Goal: Task Accomplishment & Management: Manage account settings

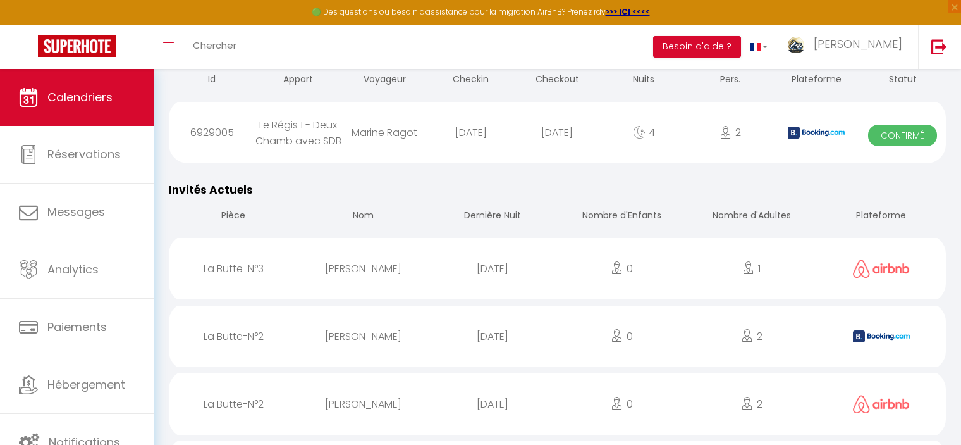
scroll to position [1138, 0]
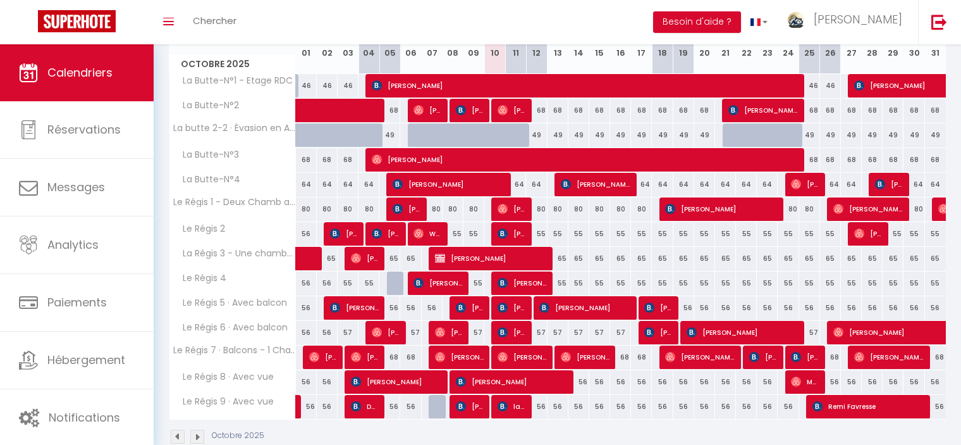
scroll to position [126, 0]
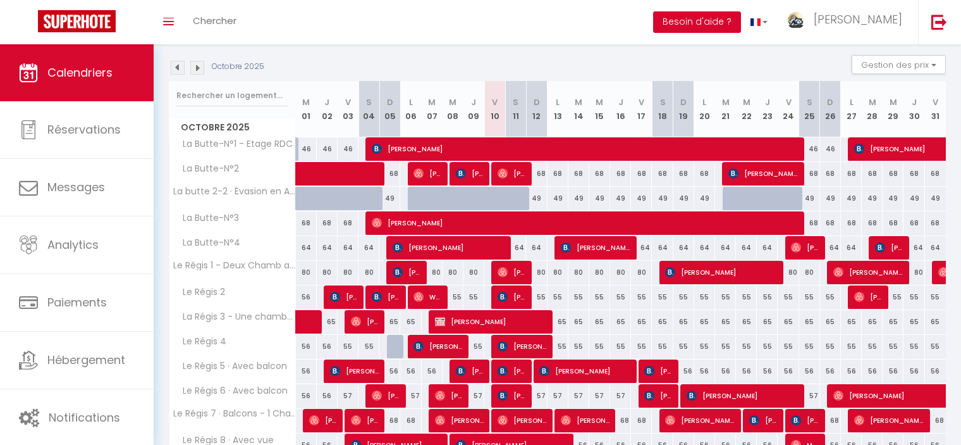
click at [741, 21] on button "Besoin d'aide ?" at bounding box center [697, 22] width 88 height 22
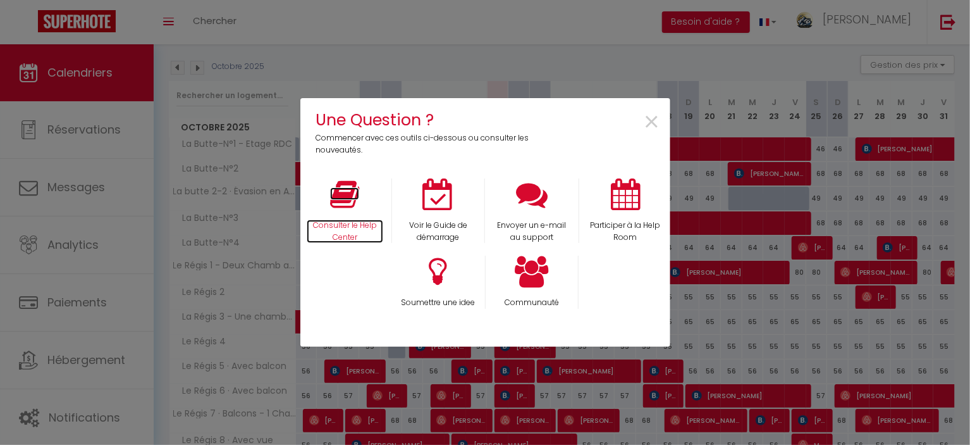
click at [348, 231] on p "Consulter le Help Center" at bounding box center [345, 231] width 77 height 24
click at [651, 121] on span "×" at bounding box center [652, 122] width 17 height 40
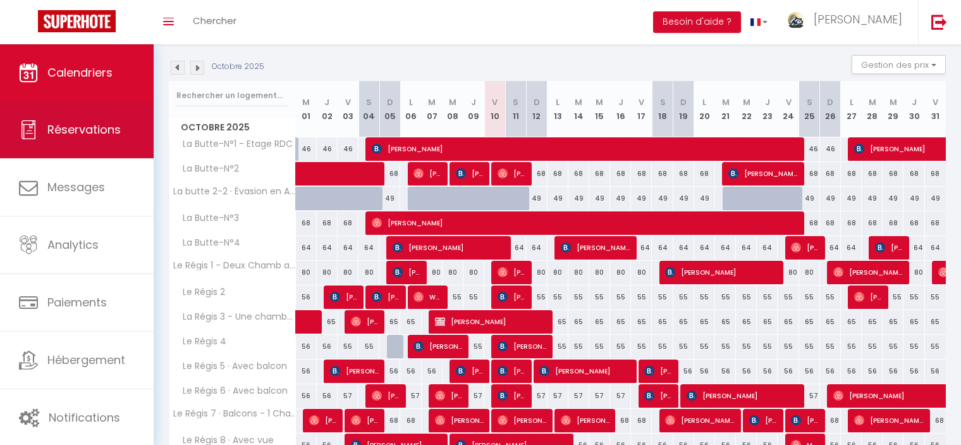
click at [59, 134] on span "Réservations" at bounding box center [83, 129] width 73 height 16
select select "not_cancelled"
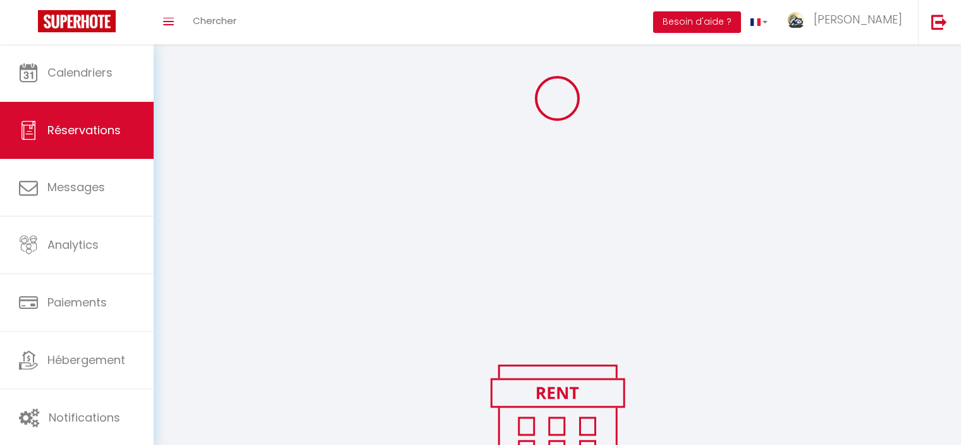
scroll to position [151, 0]
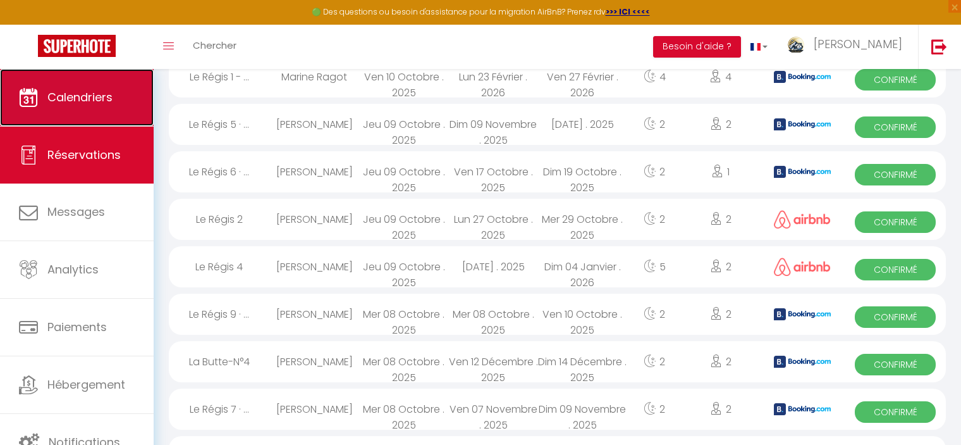
click at [91, 107] on link "Calendriers" at bounding box center [77, 97] width 154 height 57
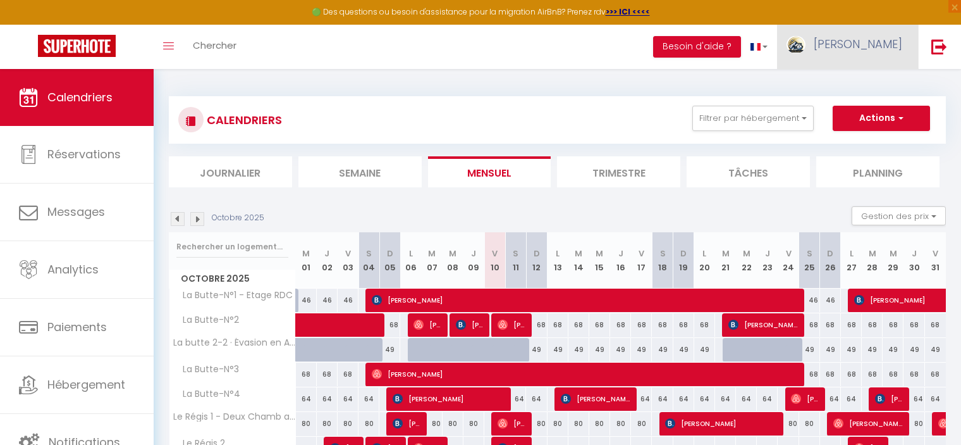
click at [863, 40] on span "[PERSON_NAME]" at bounding box center [858, 44] width 89 height 16
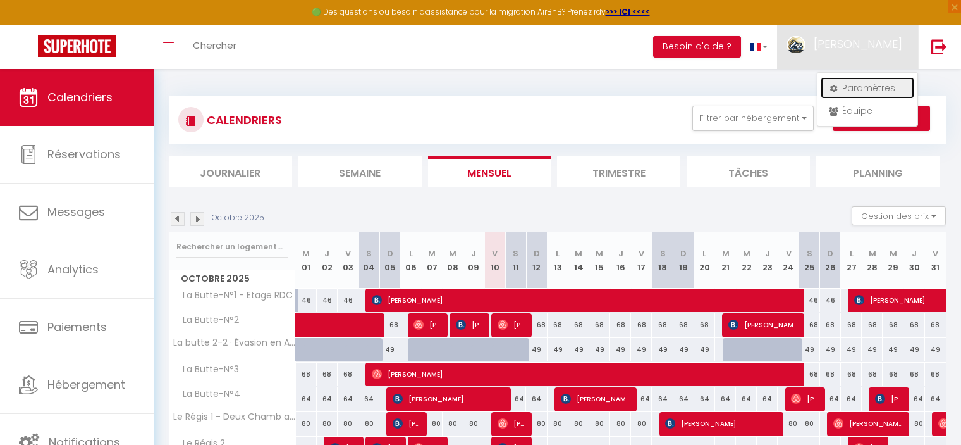
click at [849, 86] on link "Paramètres" at bounding box center [868, 88] width 94 height 22
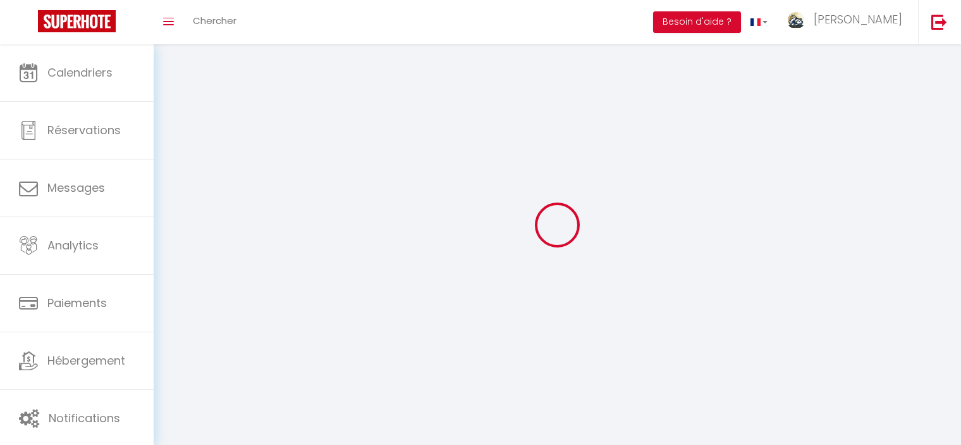
type input "Jérôme"
type input "LEPAROUX"
type input "0673042019"
type input "10 avenue George Clémenceau"
type input "63240"
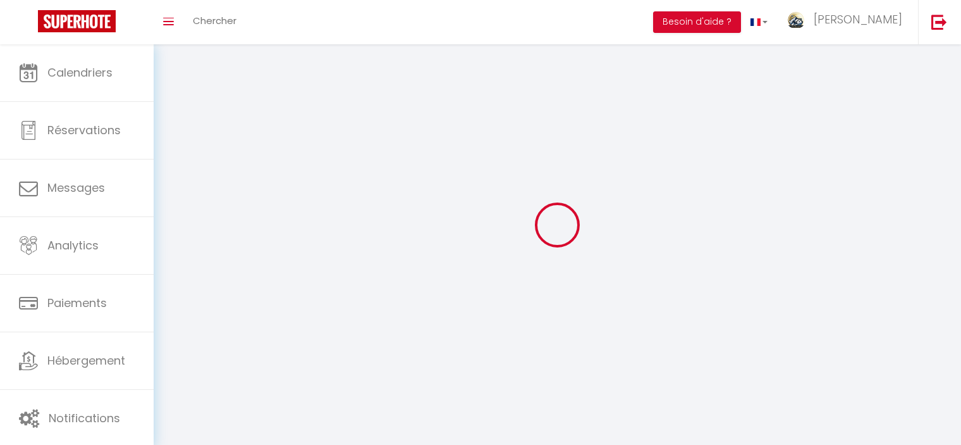
type input "Le Mont-dore"
select select "28"
type input "V8DtB07rpdcXFrMJPj5gkyz5i"
type input "sqS7k31gPQINFg24L32mmo7nm"
select select "fr"
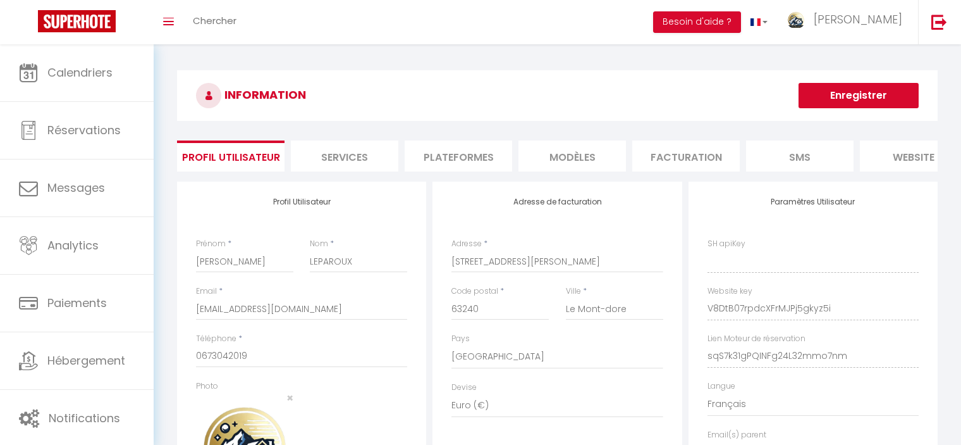
type input "V8DtB07rpdcXFrMJPj5gkyz5i"
type input "sqS7k31gPQINFg24L32mmo7nm"
type input "https://app.superhote.com/#/get-available-rentals/sqS7k31gPQINFg24L32mmo7nm"
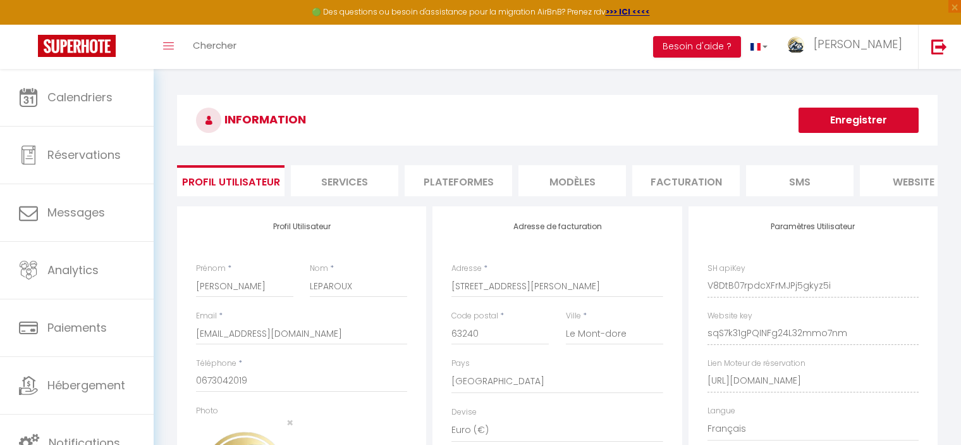
scroll to position [0, 156]
drag, startPoint x: 706, startPoint y: 391, endPoint x: 948, endPoint y: 390, distance: 241.6
click at [948, 390] on div "INFORMATION Enregistrer Profil Utilisateur Services Plateformes MODÈLES Factura…" at bounding box center [558, 340] width 808 height 543
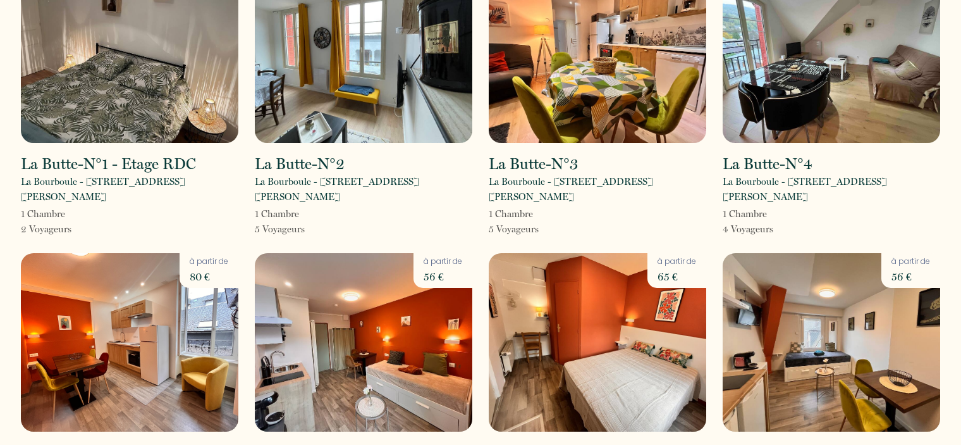
scroll to position [190, 0]
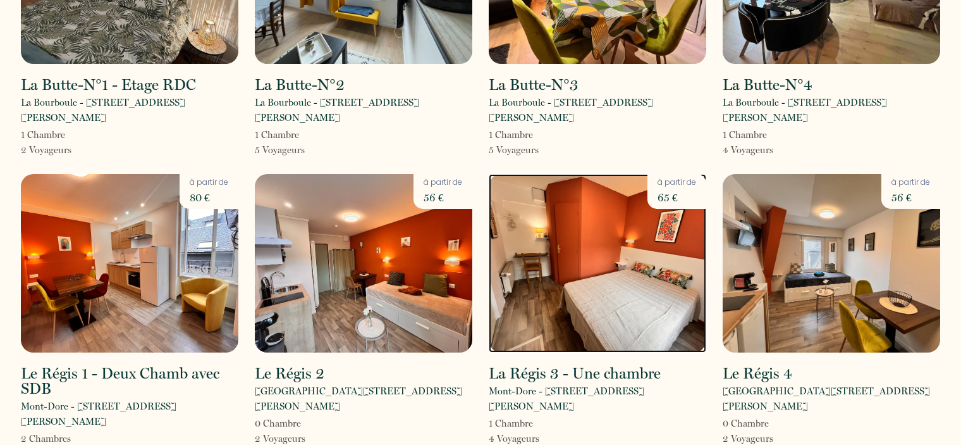
click at [584, 254] on img at bounding box center [598, 263] width 218 height 178
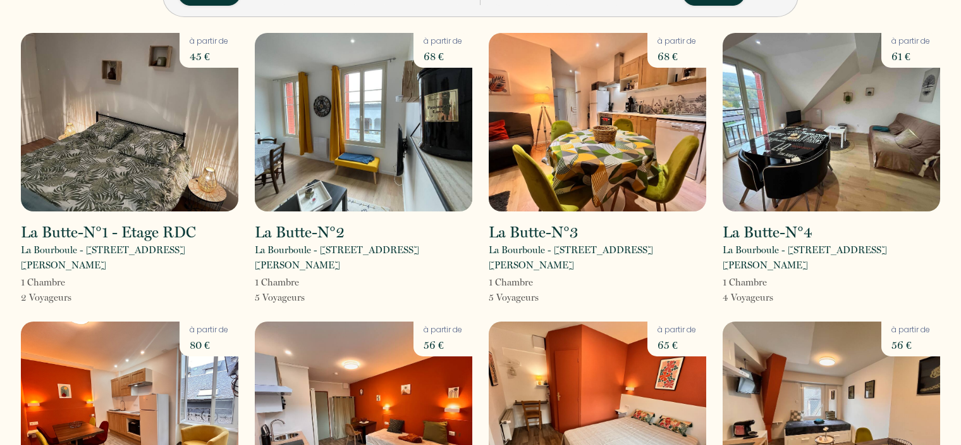
scroll to position [126, 0]
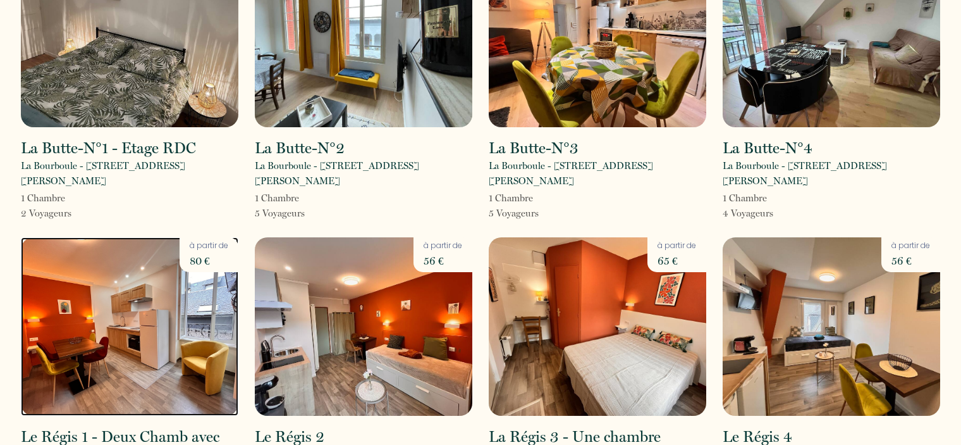
click at [132, 336] on img at bounding box center [130, 326] width 218 height 178
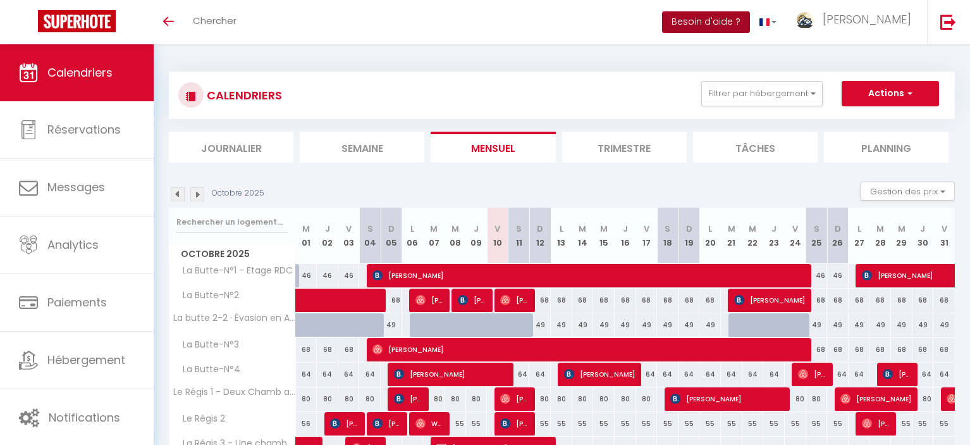
click at [748, 26] on button "Besoin d'aide ?" at bounding box center [706, 22] width 88 height 22
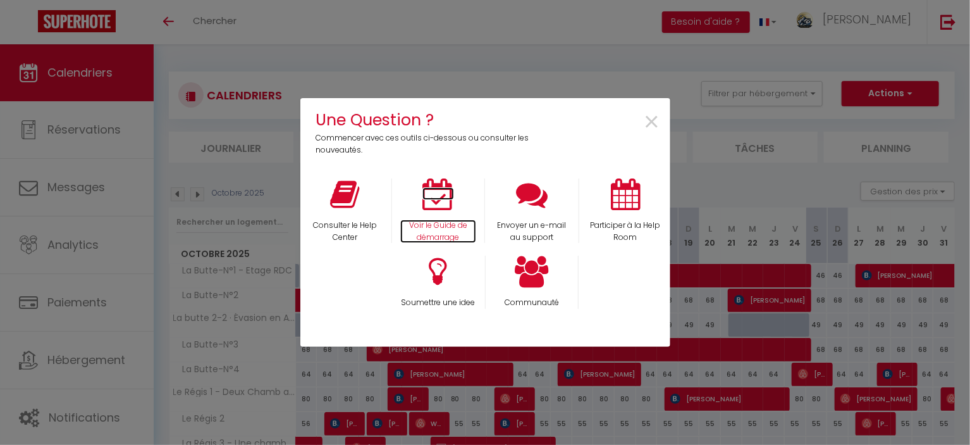
click at [445, 229] on p "Voir le Guide de démarrage" at bounding box center [438, 231] width 76 height 24
click at [653, 122] on span "×" at bounding box center [652, 122] width 17 height 40
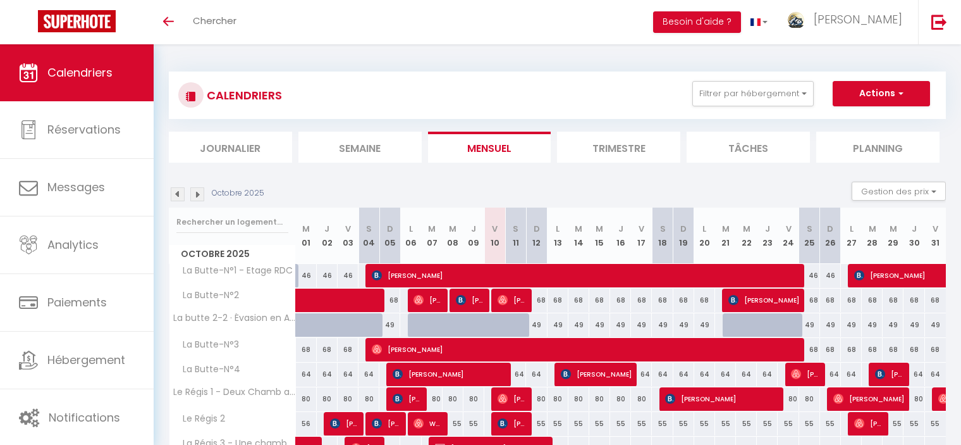
click at [103, 76] on span "Calendriers" at bounding box center [79, 73] width 65 height 16
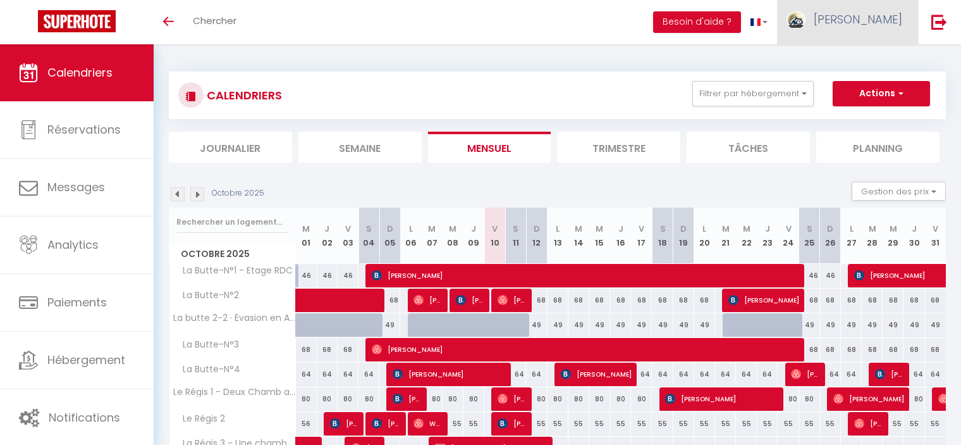
click at [851, 32] on link "[PERSON_NAME]" at bounding box center [847, 22] width 141 height 44
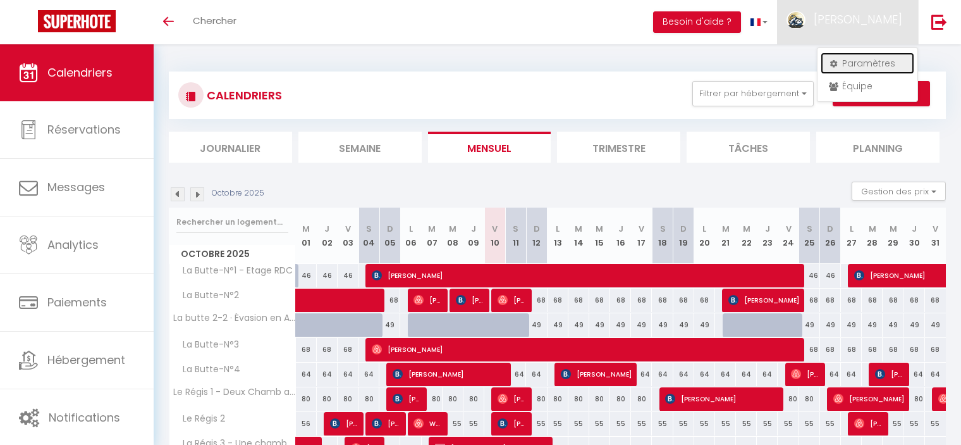
click at [847, 61] on link "Paramètres" at bounding box center [868, 63] width 94 height 22
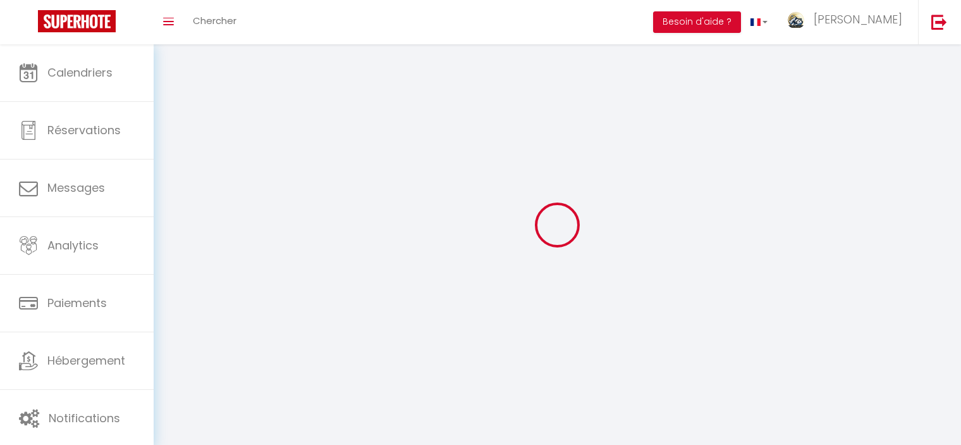
type input "Jérôme"
type input "LEPAROUX"
type input "0673042019"
type input "10 avenue George Clémenceau"
type input "63240"
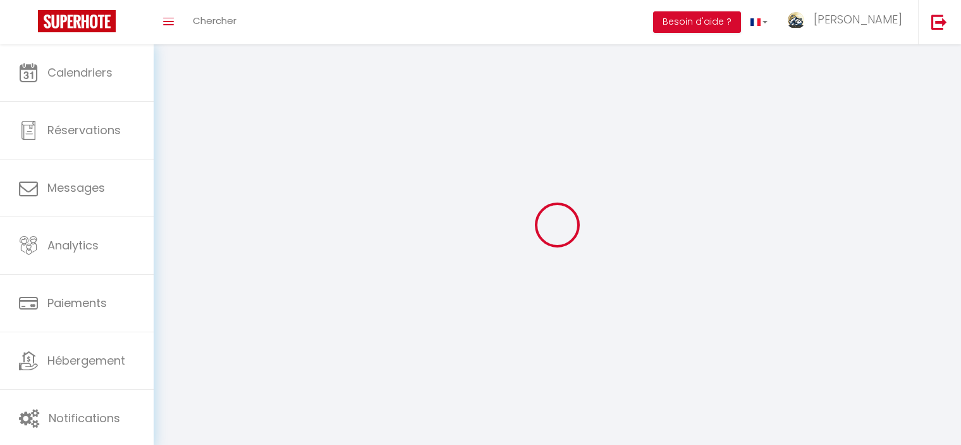
type input "Le Mont-dore"
select select "28"
type input "V8DtB07rpdcXFrMJPj5gkyz5i"
type input "sqS7k31gPQINFg24L32mmo7nm"
type input "V8DtB07rpdcXFrMJPj5gkyz5i"
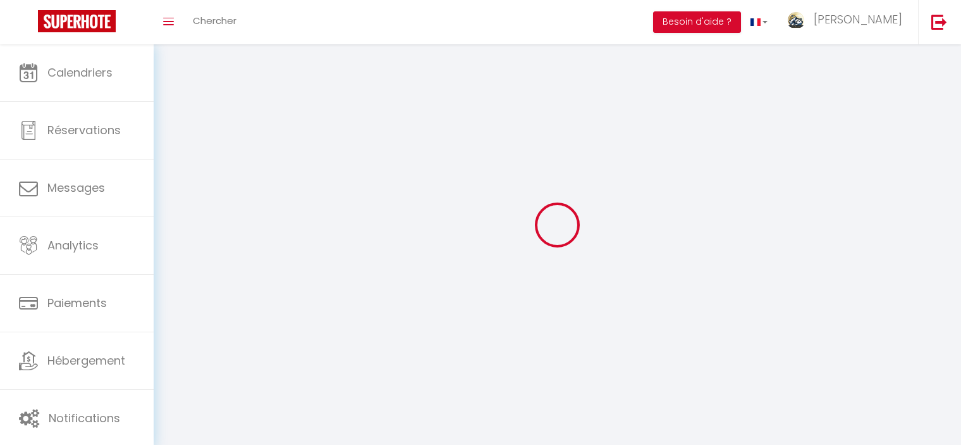
type input "sqS7k31gPQINFg24L32mmo7nm"
type input "[URL][DOMAIN_NAME]"
select select "fr"
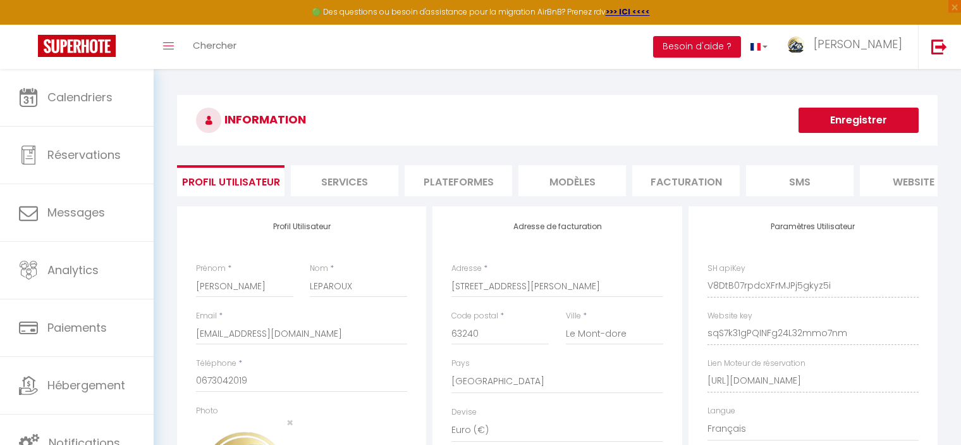
scroll to position [0, 156]
drag, startPoint x: 706, startPoint y: 390, endPoint x: 942, endPoint y: 394, distance: 235.3
click at [942, 394] on div "INFORMATION Enregistrer Profil Utilisateur Services Plateformes MODÈLES Factura…" at bounding box center [557, 337] width 777 height 484
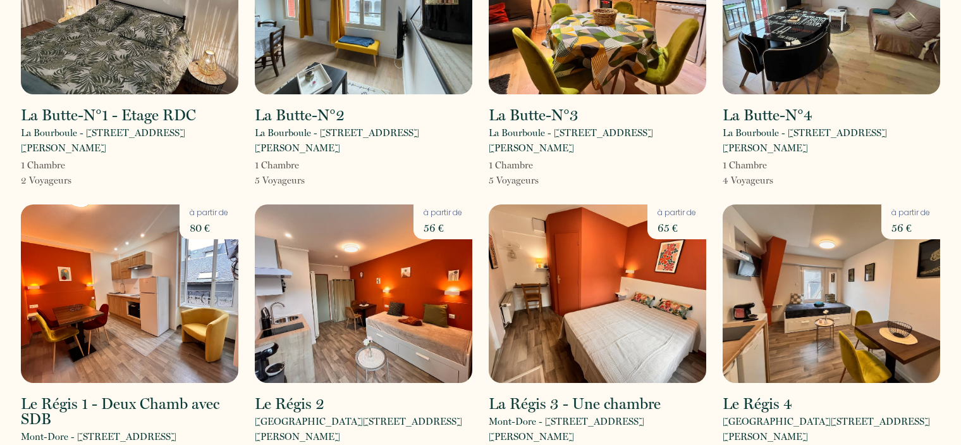
scroll to position [190, 0]
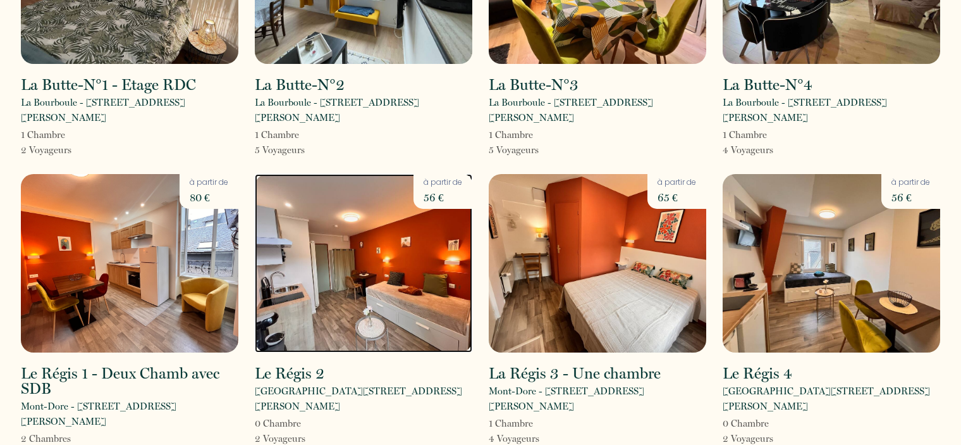
click at [351, 259] on img at bounding box center [364, 263] width 218 height 178
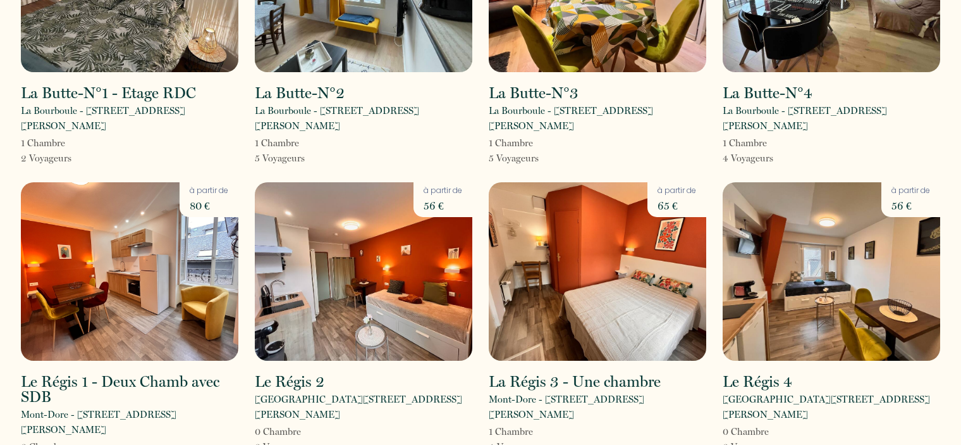
scroll to position [253, 0]
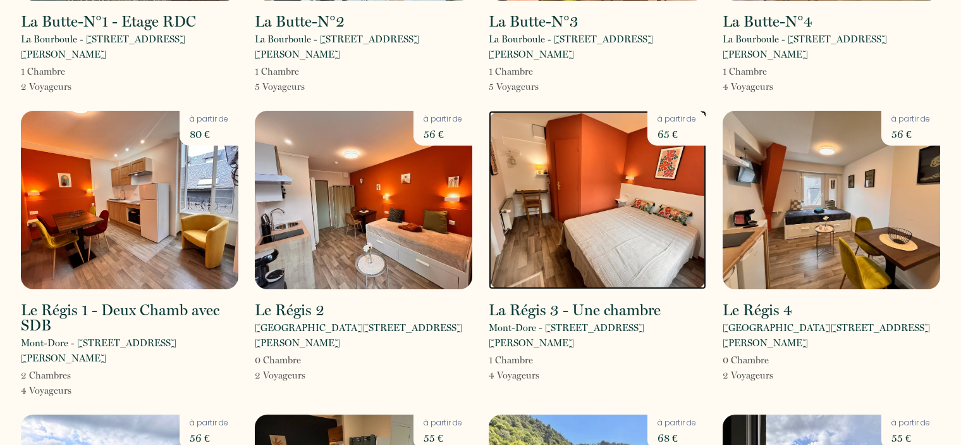
click at [601, 214] on img at bounding box center [598, 200] width 218 height 178
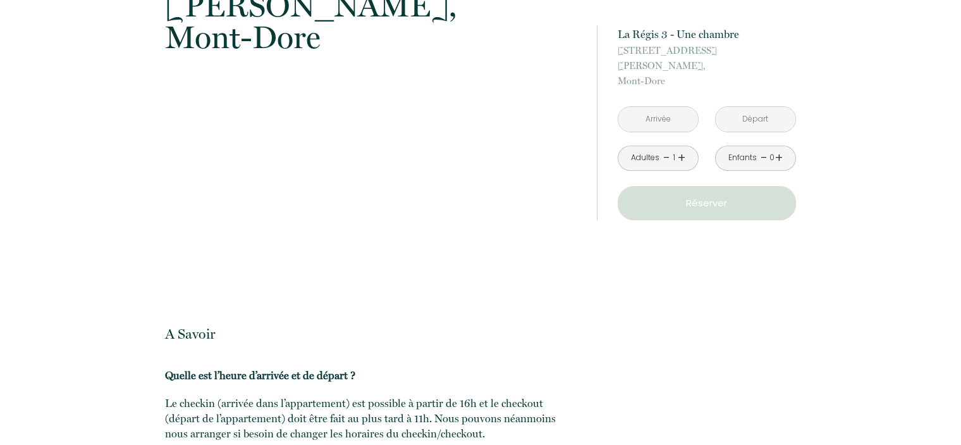
scroll to position [2431, 0]
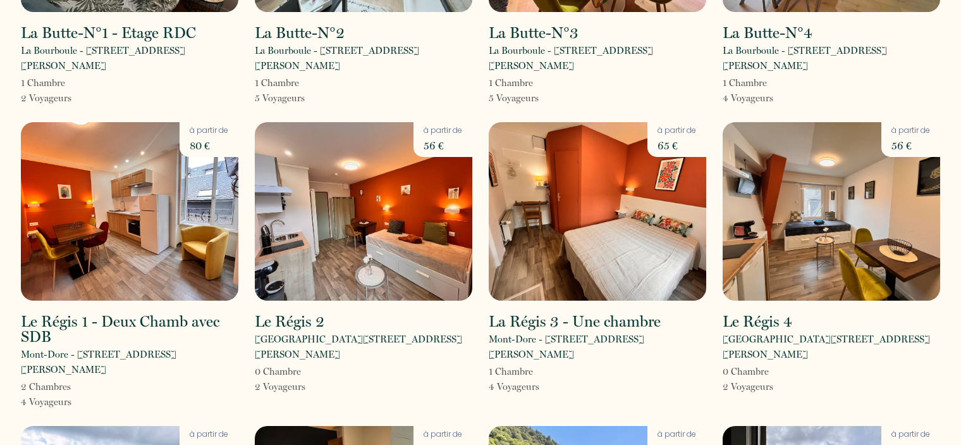
scroll to position [253, 0]
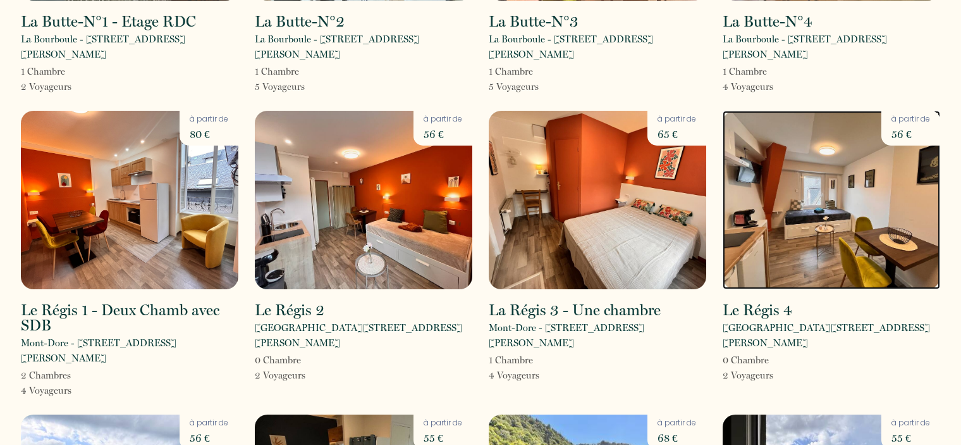
click at [811, 196] on img at bounding box center [832, 200] width 218 height 178
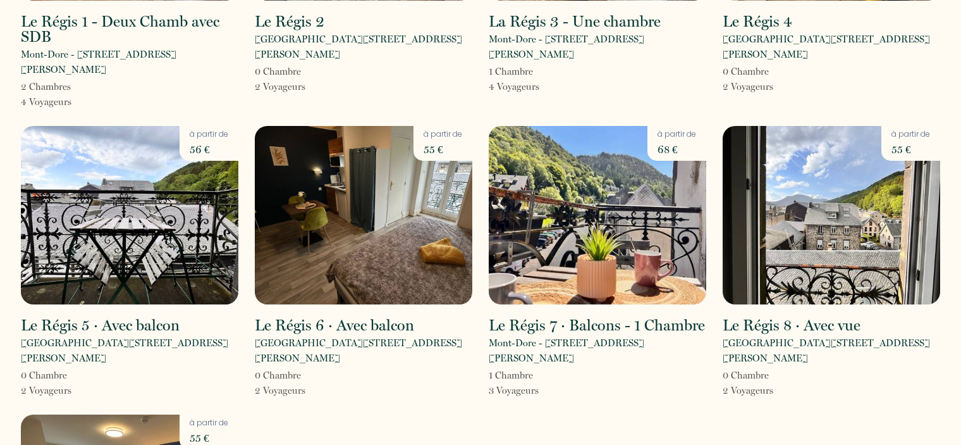
scroll to position [569, 0]
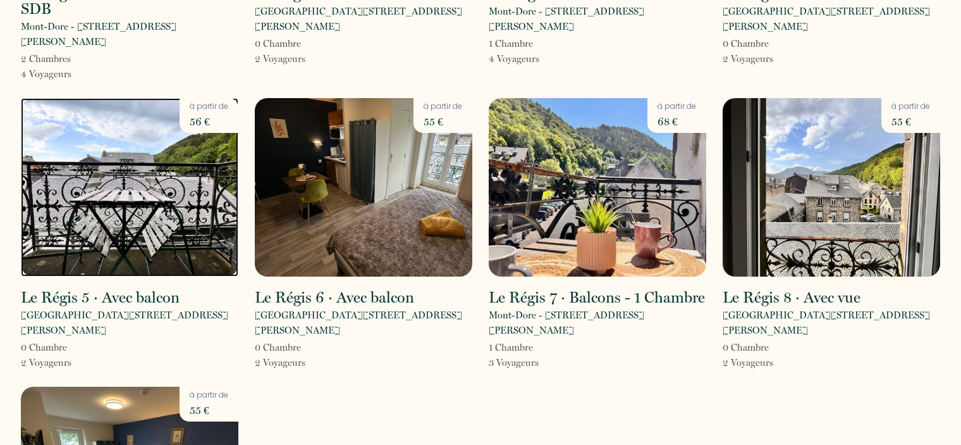
click at [142, 166] on img at bounding box center [130, 187] width 218 height 178
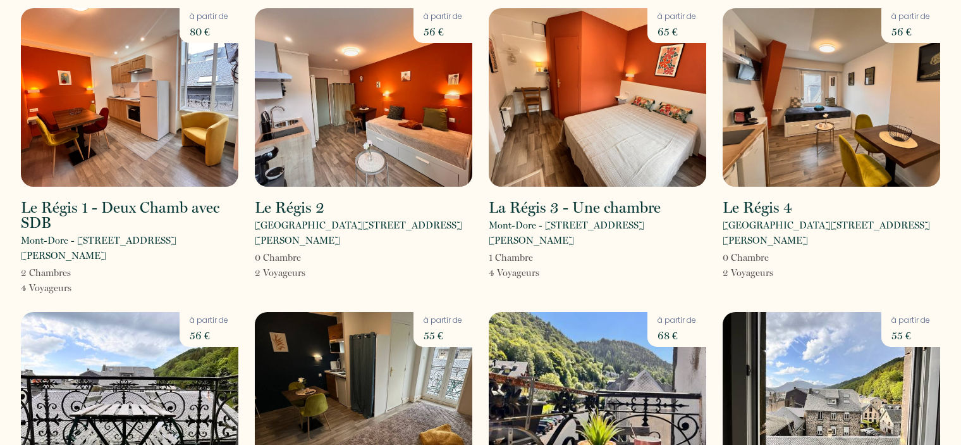
scroll to position [506, 0]
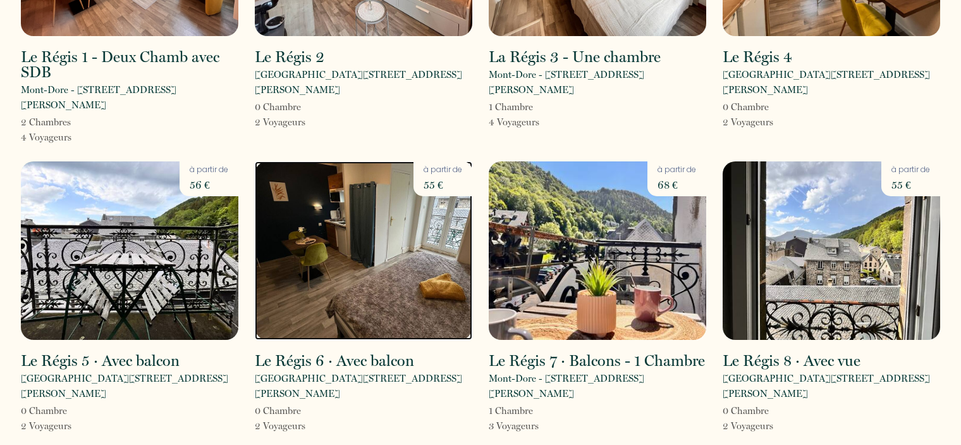
click at [363, 255] on img at bounding box center [364, 250] width 218 height 178
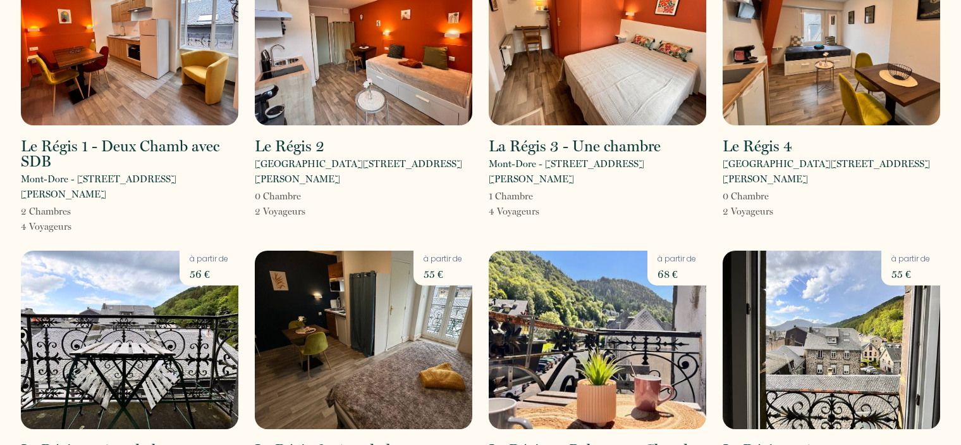
scroll to position [443, 0]
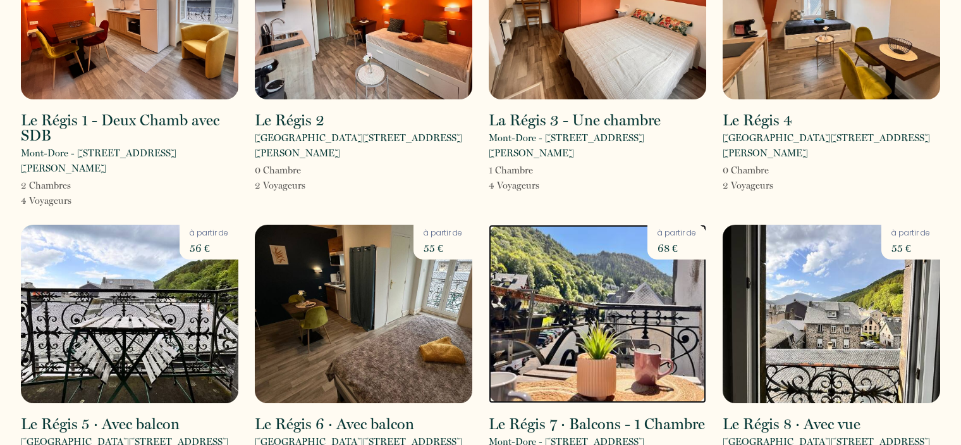
click at [545, 305] on img at bounding box center [598, 314] width 218 height 178
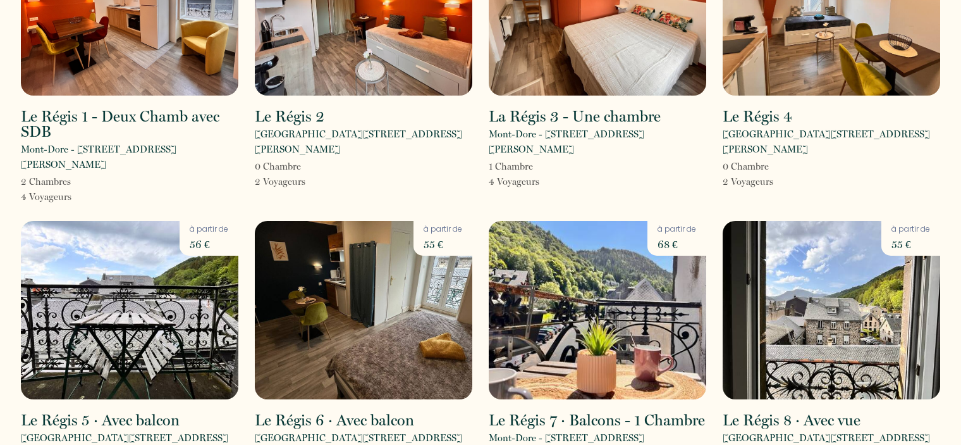
scroll to position [506, 0]
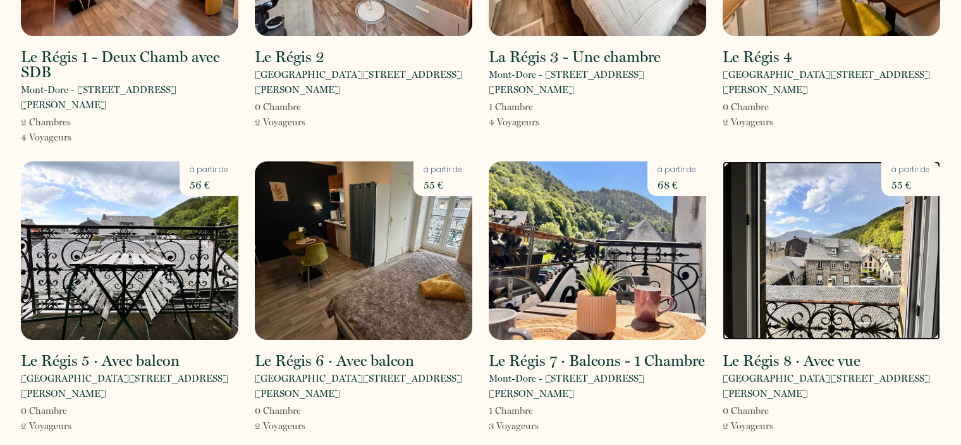
click at [834, 264] on img at bounding box center [832, 250] width 218 height 178
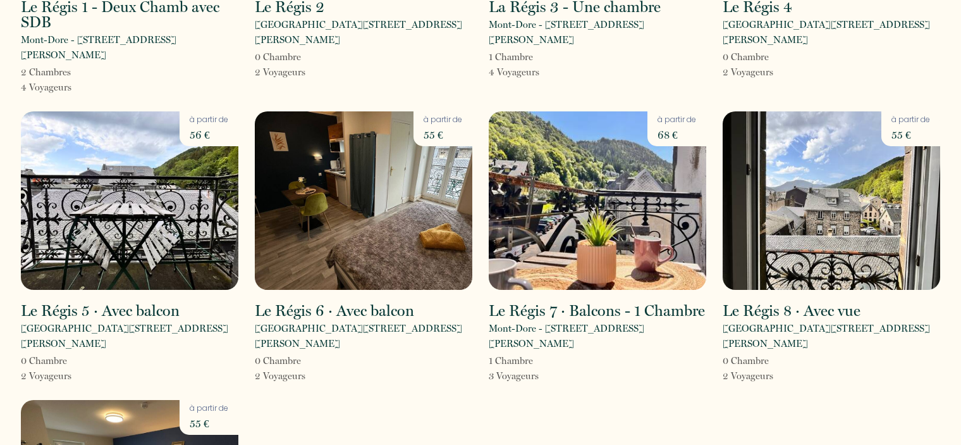
scroll to position [632, 0]
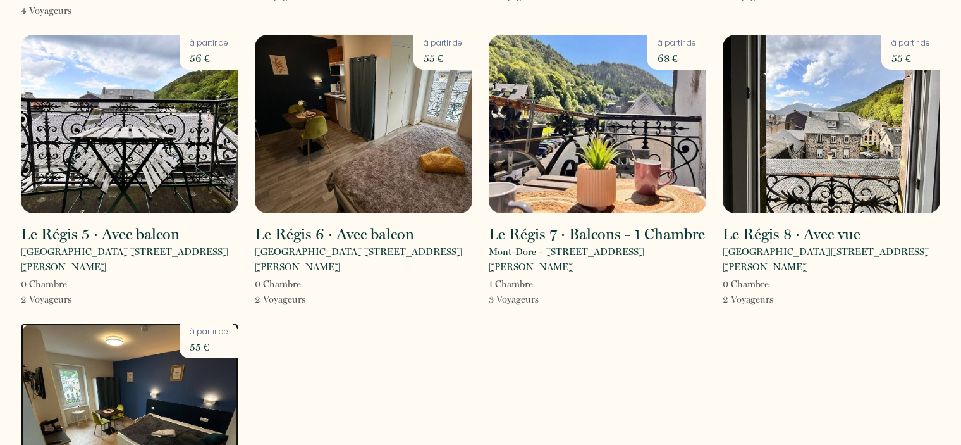
click at [113, 365] on img at bounding box center [130, 412] width 218 height 178
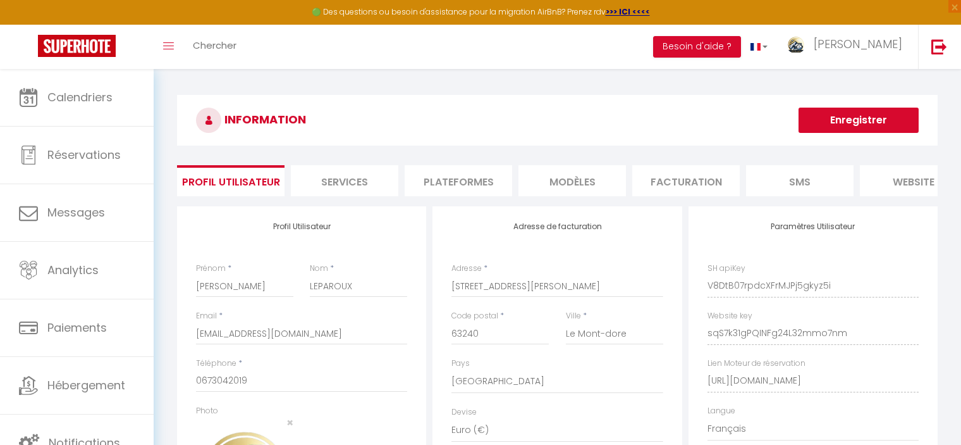
select select "28"
select select "fr"
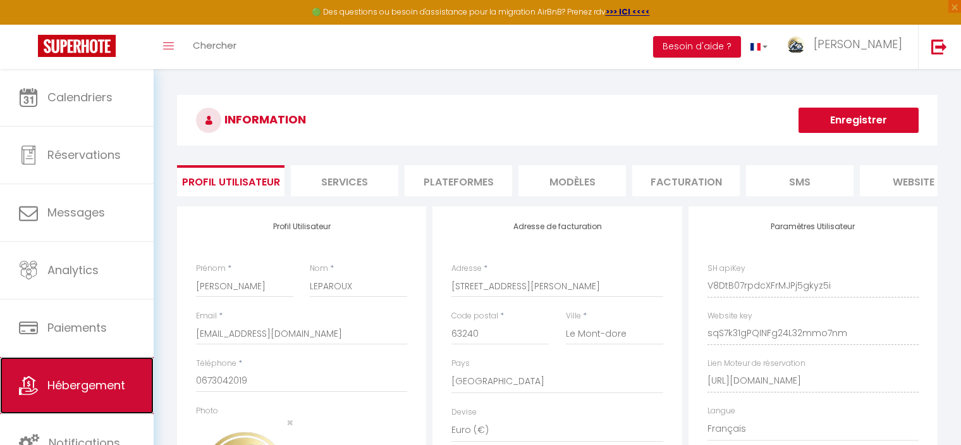
click at [85, 398] on link "Hébergement" at bounding box center [77, 385] width 154 height 57
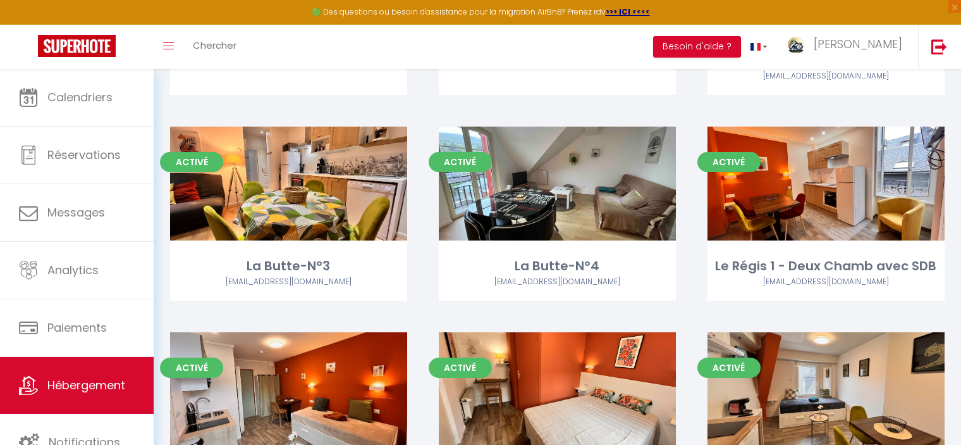
scroll to position [316, 0]
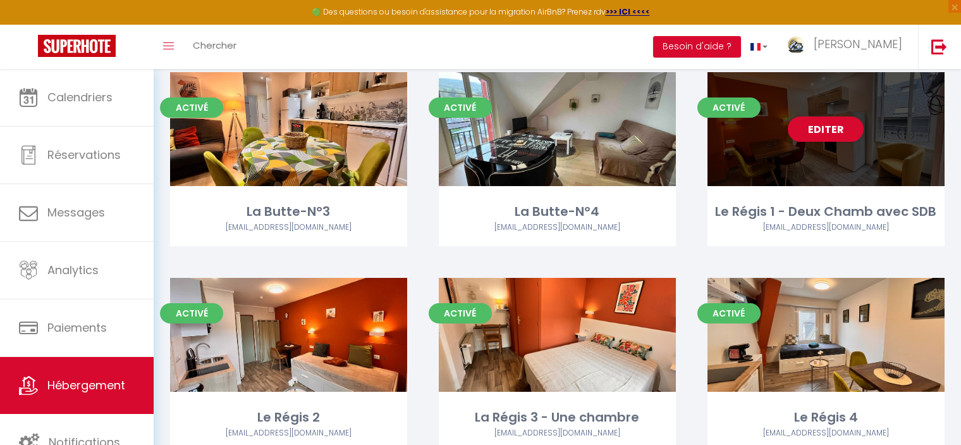
click at [835, 158] on div "Editer" at bounding box center [826, 129] width 237 height 114
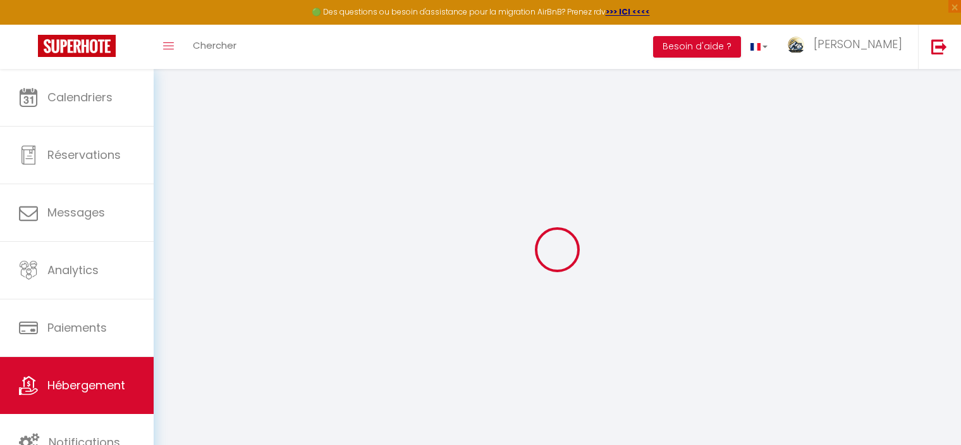
select select
checkbox input "false"
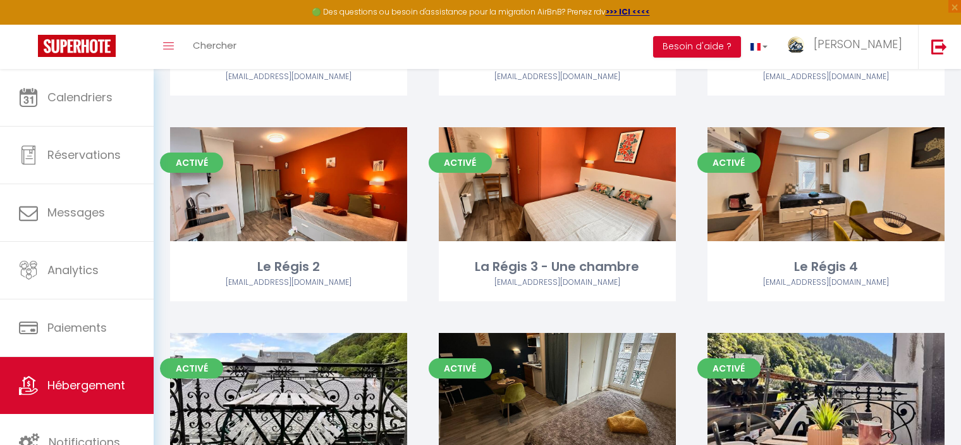
scroll to position [465, 0]
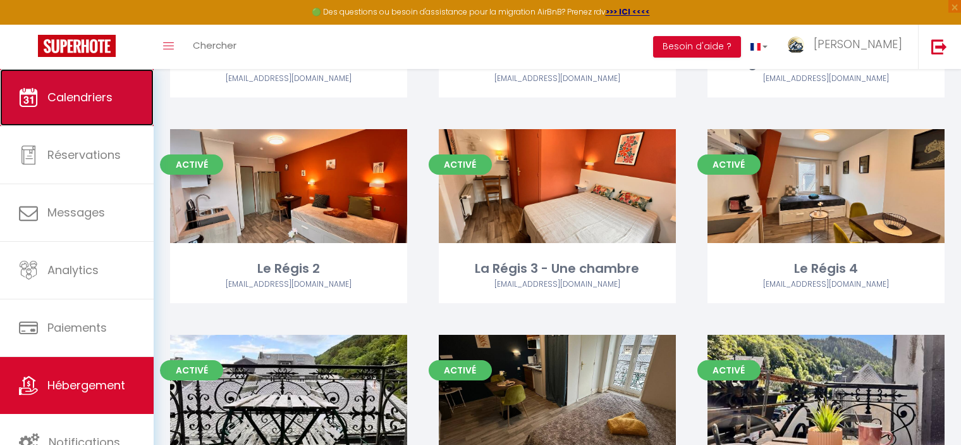
click at [84, 85] on link "Calendriers" at bounding box center [77, 97] width 154 height 57
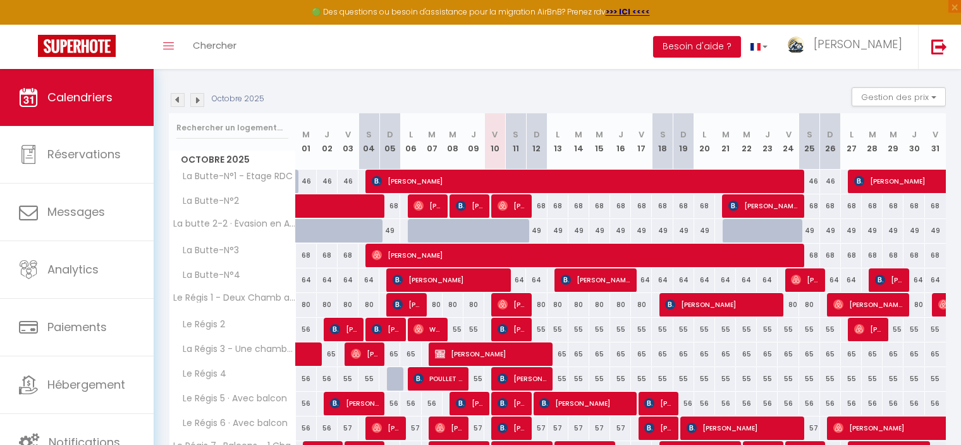
scroll to position [126, 0]
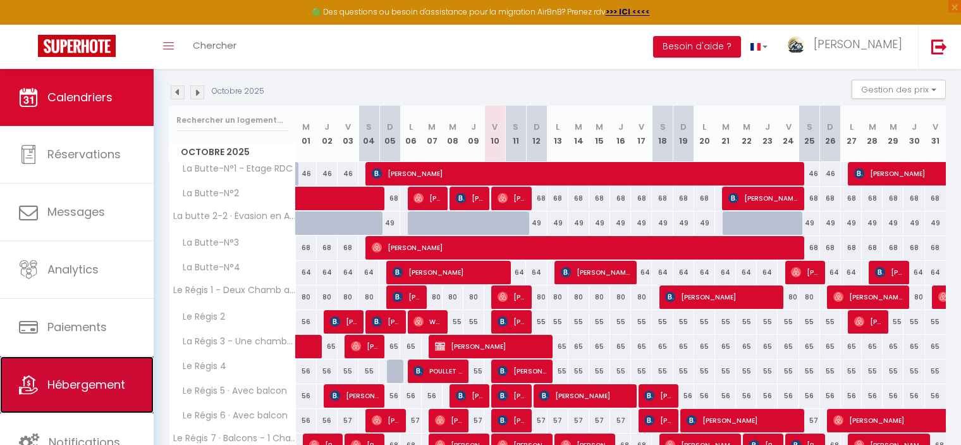
click at [90, 390] on span "Hébergement" at bounding box center [86, 384] width 78 height 16
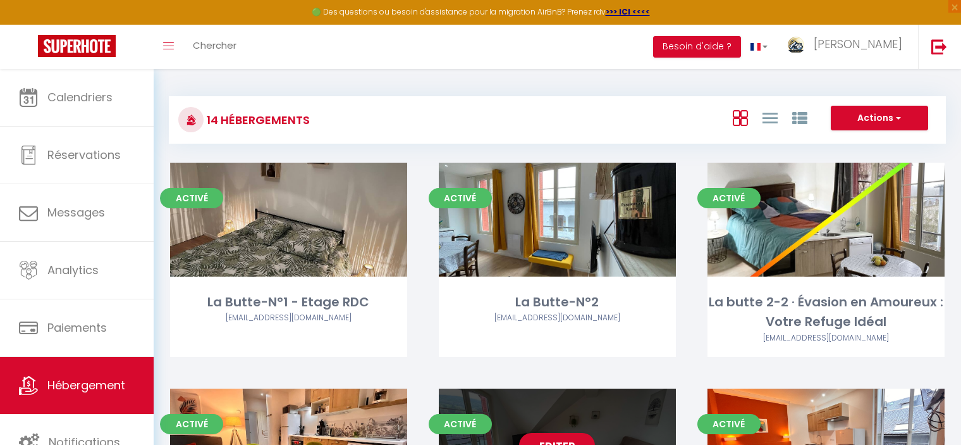
scroll to position [190, 0]
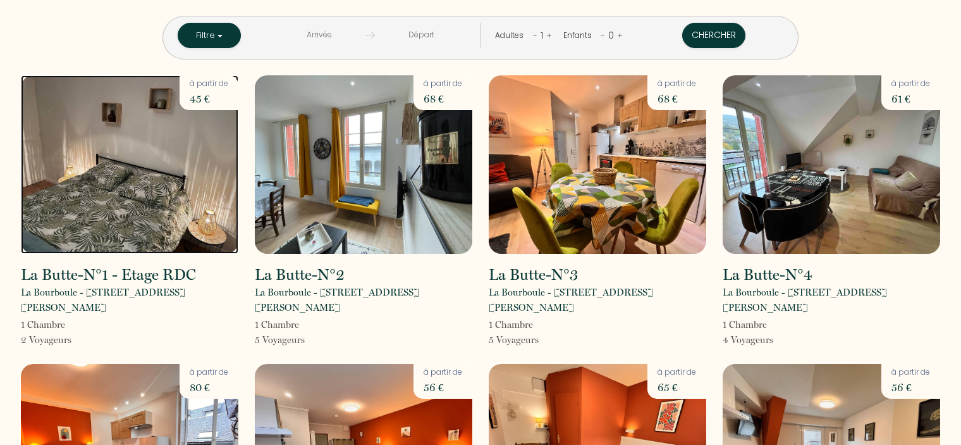
click at [151, 206] on img at bounding box center [130, 164] width 218 height 178
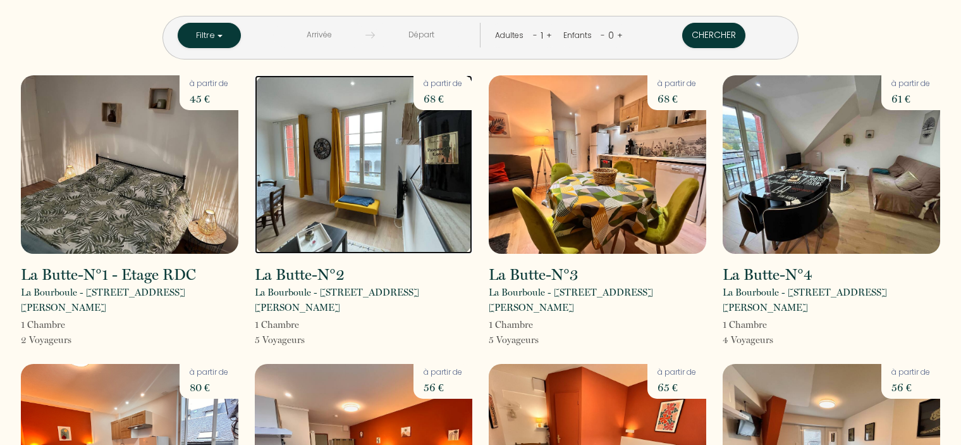
click at [335, 204] on img at bounding box center [364, 164] width 218 height 178
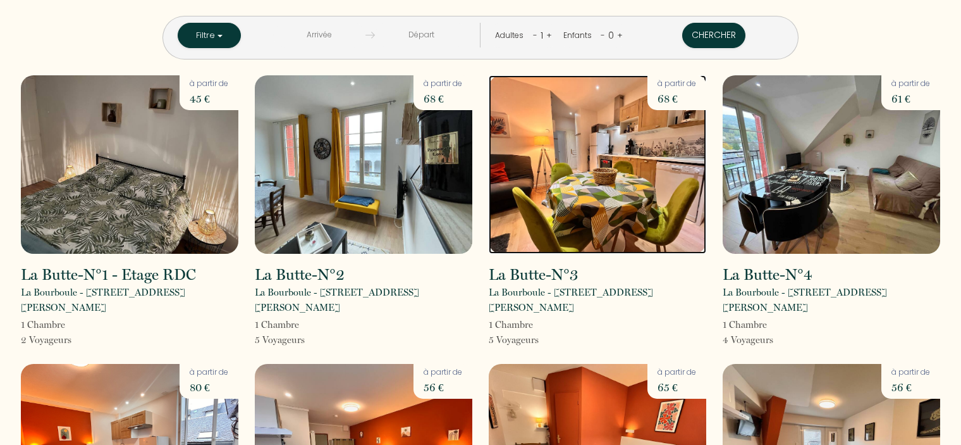
click at [619, 205] on img at bounding box center [598, 164] width 218 height 178
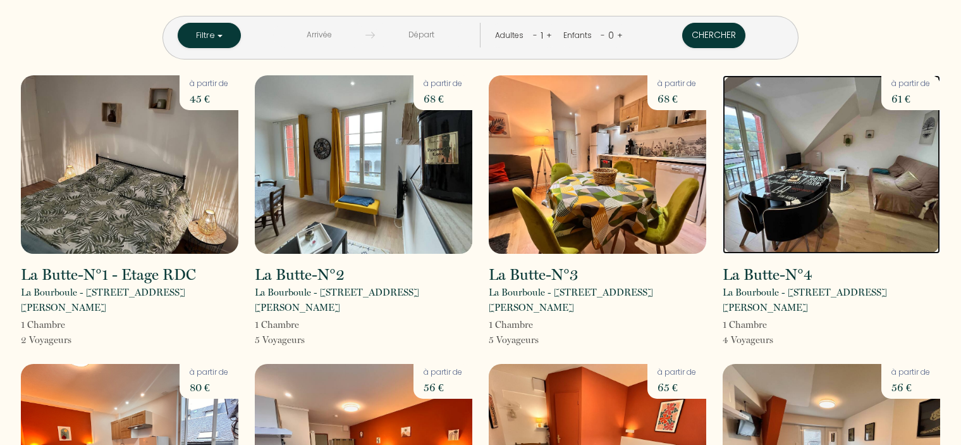
click at [818, 218] on img at bounding box center [832, 164] width 218 height 178
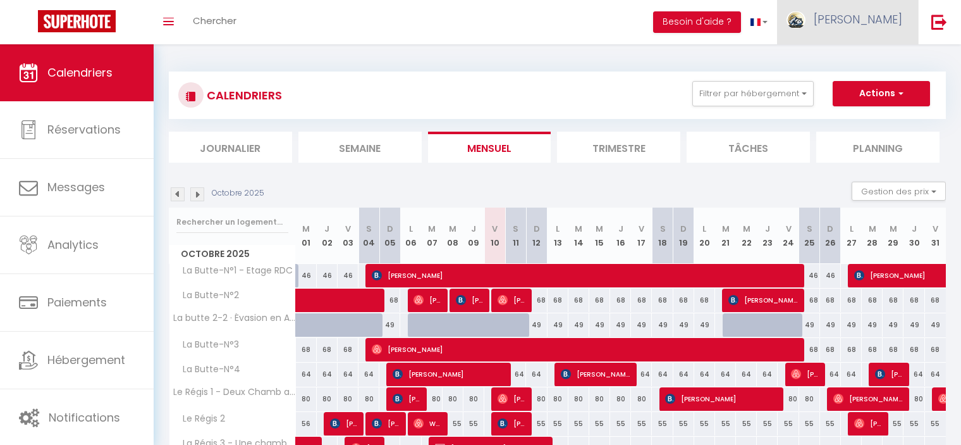
click at [806, 22] on img at bounding box center [796, 19] width 19 height 17
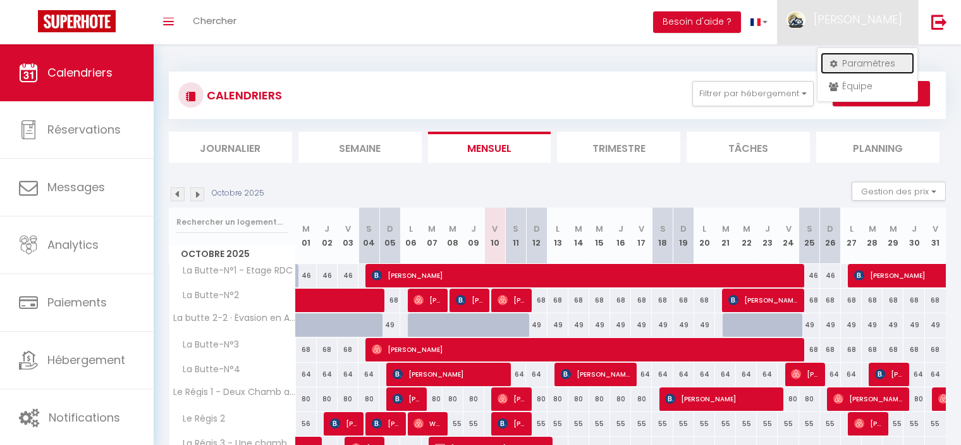
click at [852, 64] on link "Paramètres" at bounding box center [868, 63] width 94 height 22
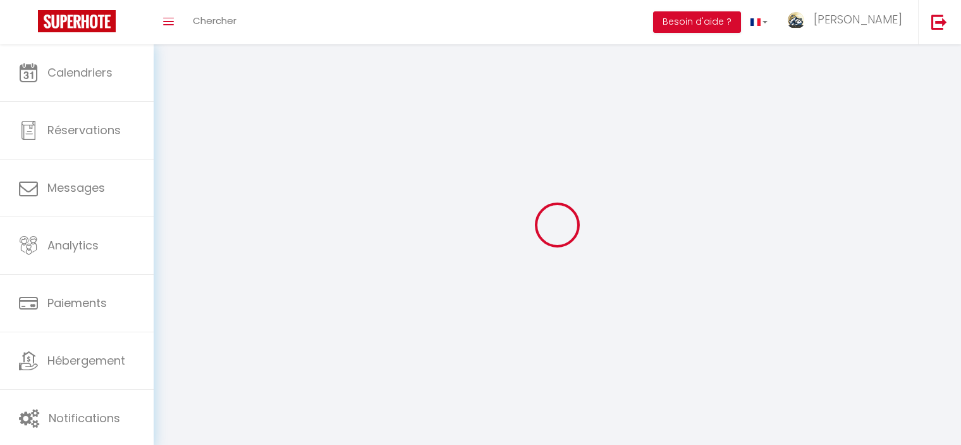
type input "Jérôme"
type input "LEPAROUX"
type input "0673042019"
type input "10 avenue George Clémenceau"
type input "63240"
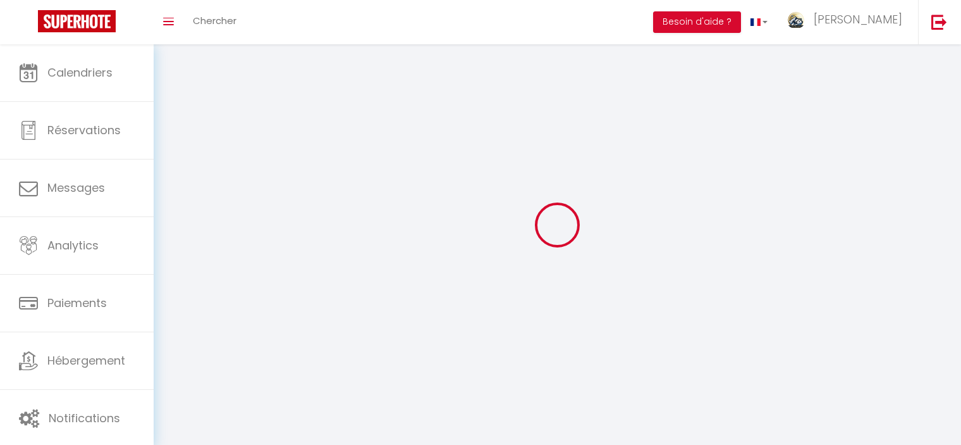
type input "Le Mont-dore"
type input "V8DtB07rpdcXFrMJPj5gkyz5i"
type input "sqS7k31gPQINFg24L32mmo7nm"
select select "28"
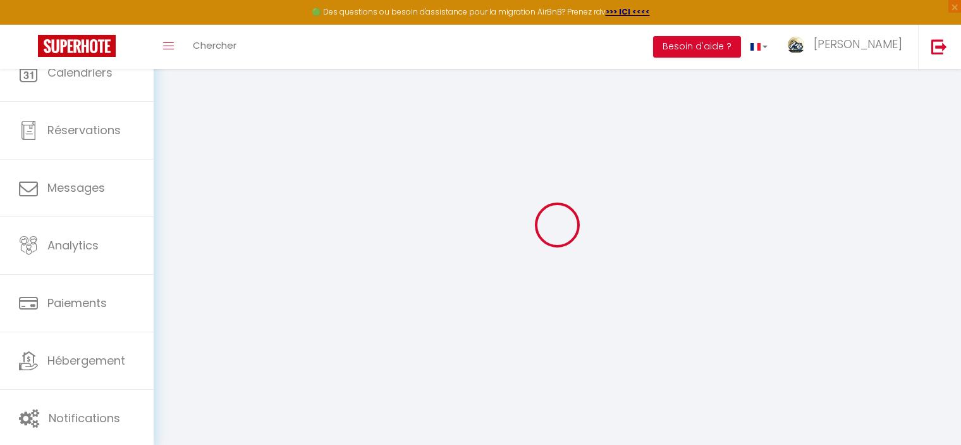
type input "V8DtB07rpdcXFrMJPj5gkyz5i"
type input "sqS7k31gPQINFg24L32mmo7nm"
type input "https://app.superhote.com/#/get-available-rentals/sqS7k31gPQINFg24L32mmo7nm"
select select "fr"
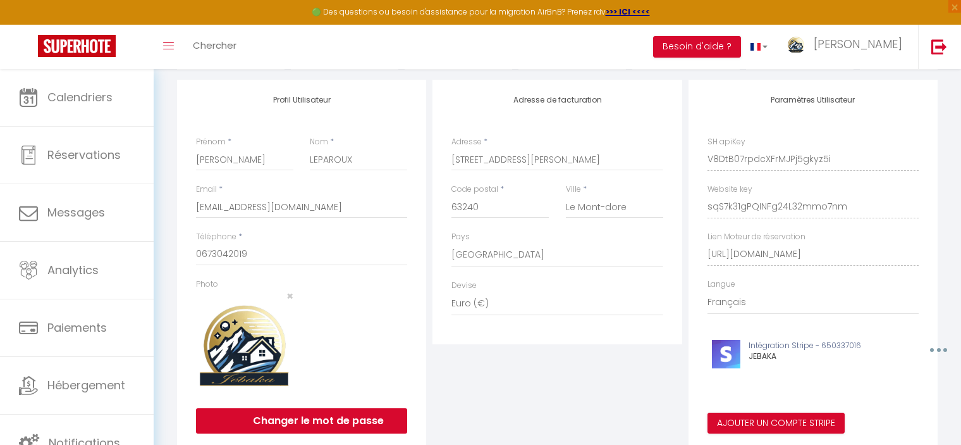
scroll to position [0, 156]
drag, startPoint x: 705, startPoint y: 263, endPoint x: 935, endPoint y: 266, distance: 230.2
click at [935, 266] on div "Paramètres Utilisateur SH apiKey V8DtB07rpdcXFrMJPj5gkyz5i Website key sqS7k31g…" at bounding box center [813, 264] width 249 height 369
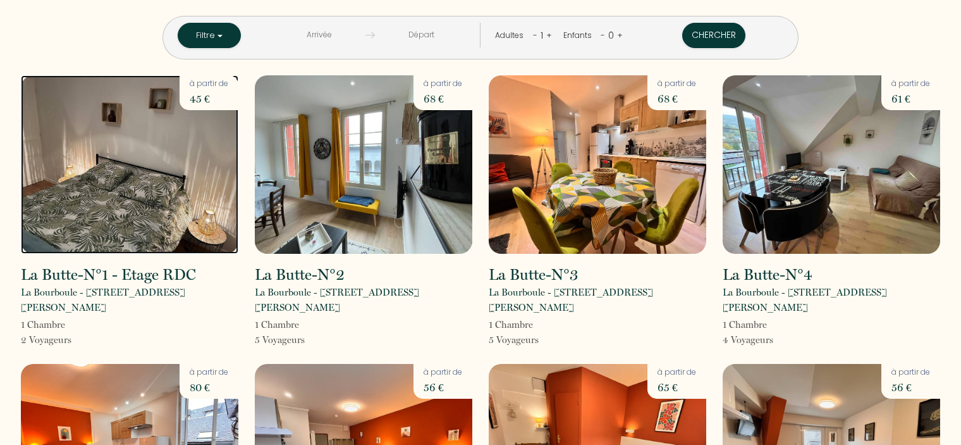
click at [166, 193] on img at bounding box center [130, 164] width 218 height 178
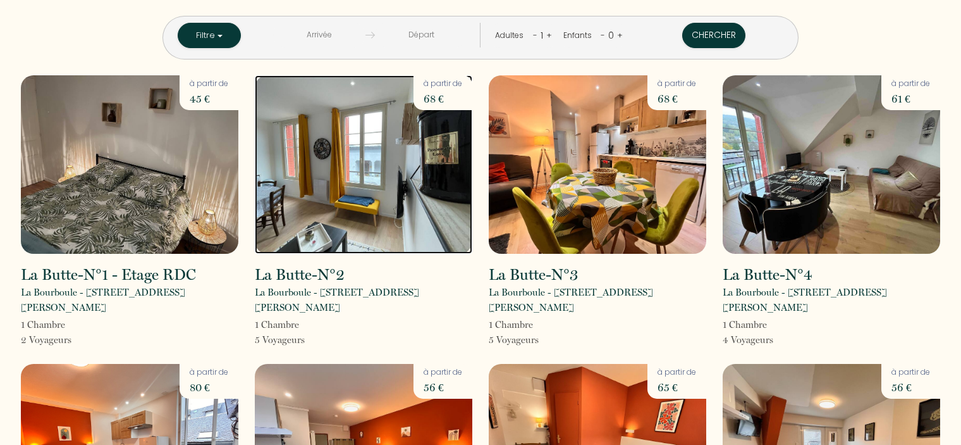
click at [345, 192] on img at bounding box center [364, 164] width 218 height 178
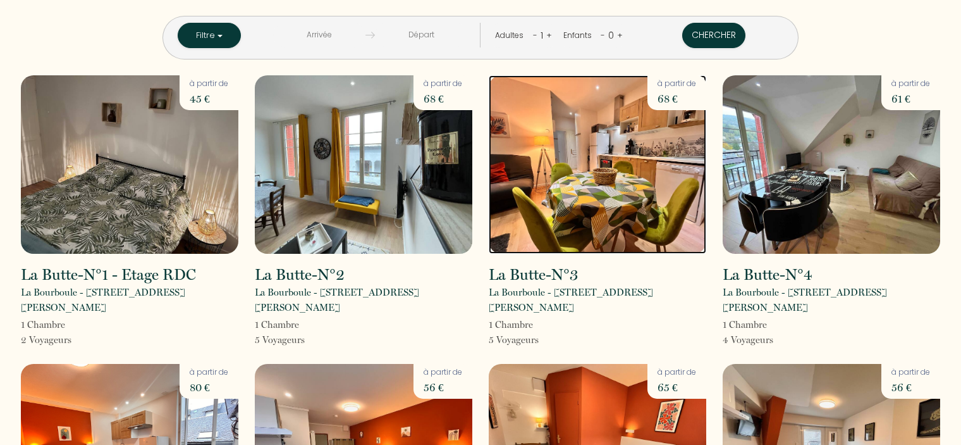
click at [572, 190] on img at bounding box center [598, 164] width 218 height 178
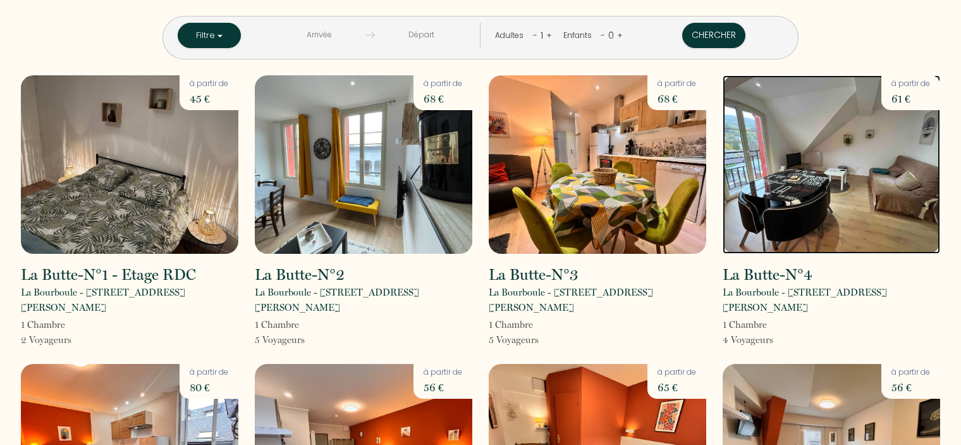
click at [776, 190] on img at bounding box center [832, 164] width 218 height 178
